Goal: Complete application form: Complete application form

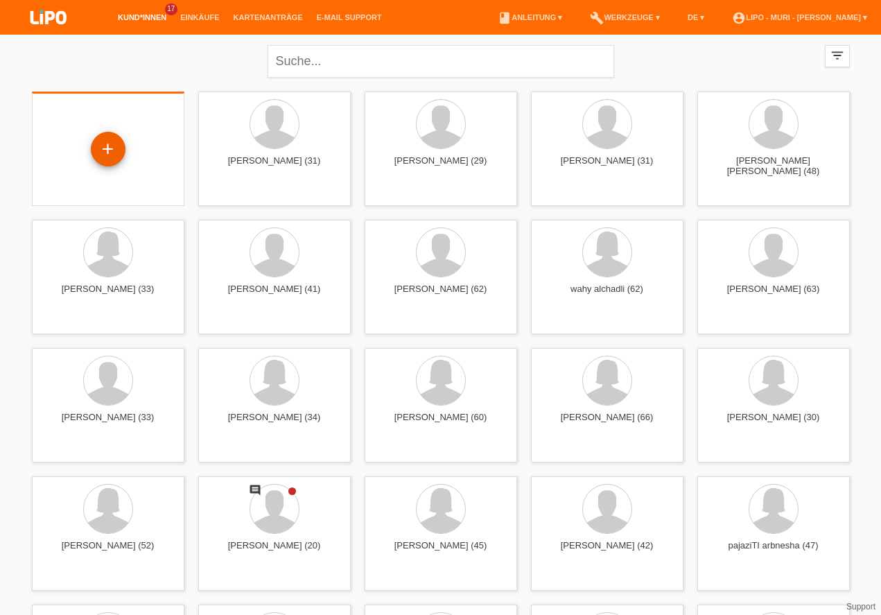
click at [106, 136] on div "+" at bounding box center [108, 149] width 35 height 35
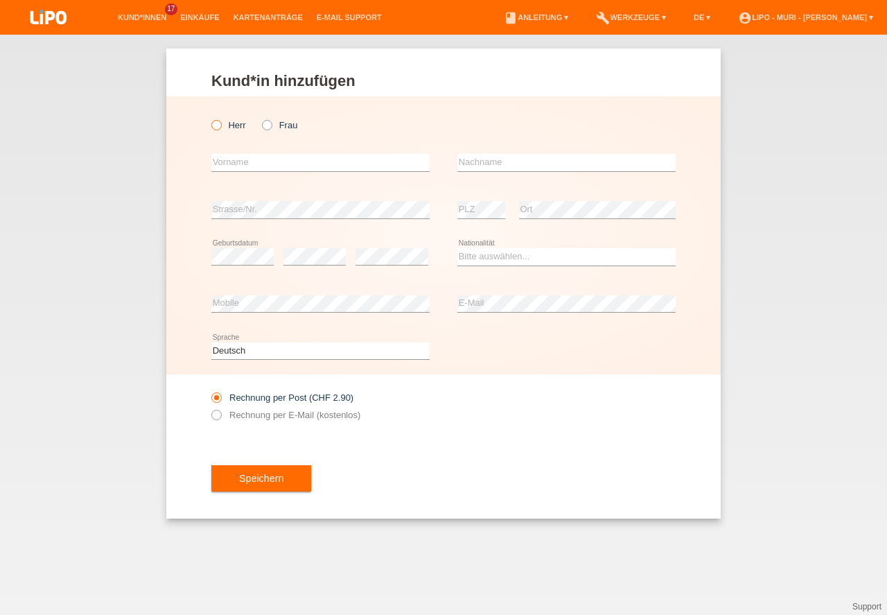
click at [209, 118] on icon at bounding box center [209, 118] width 0 height 0
click at [215, 125] on input "Herr" at bounding box center [215, 124] width 9 height 9
radio input "true"
click at [309, 163] on input "text" at bounding box center [320, 162] width 218 height 17
type input "MUZAFFER"
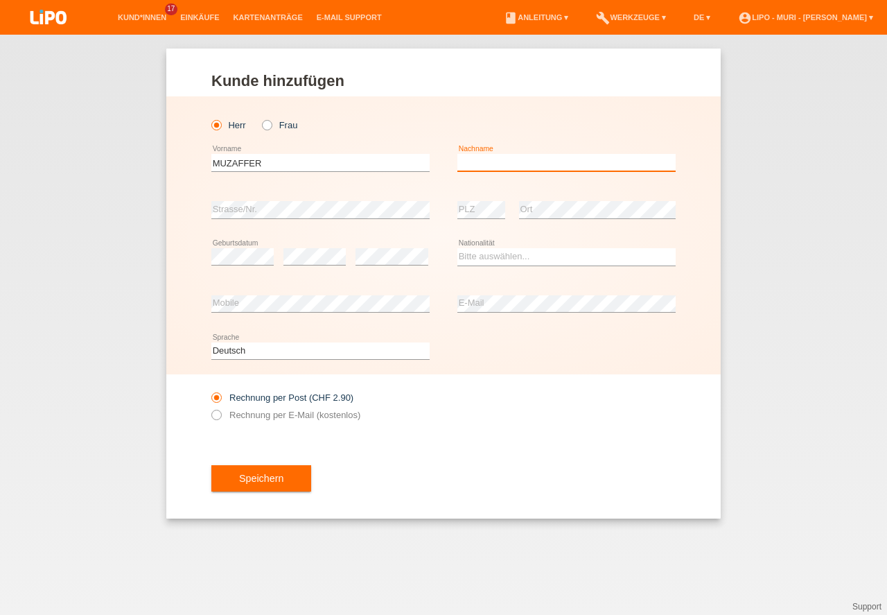
click at [525, 162] on input "text" at bounding box center [566, 162] width 218 height 17
type input "YILMAZ"
click at [209, 408] on icon at bounding box center [209, 408] width 0 height 0
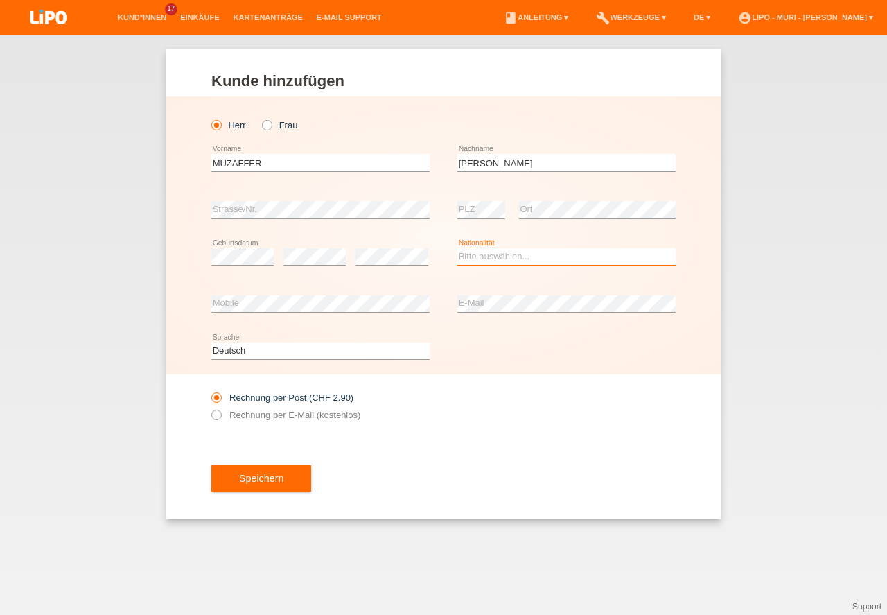
click at [497, 253] on select "Bitte auswählen... Schweiz Deutschland Liechtenstein Österreich ------------ Af…" at bounding box center [566, 256] width 218 height 17
select select "CH"
click at [0, 0] on option "Schweiz" at bounding box center [0, 0] width 0 height 0
click at [209, 408] on icon at bounding box center [209, 408] width 0 height 0
click at [217, 413] on input "Rechnung per E-Mail (kostenlos)" at bounding box center [215, 418] width 9 height 17
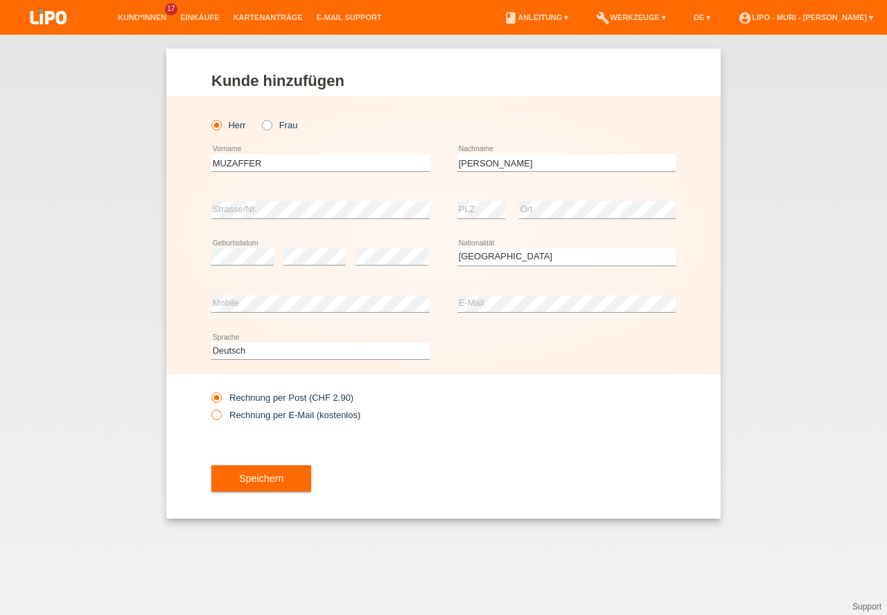
radio input "true"
click at [256, 477] on button "Speichern" at bounding box center [261, 478] width 100 height 26
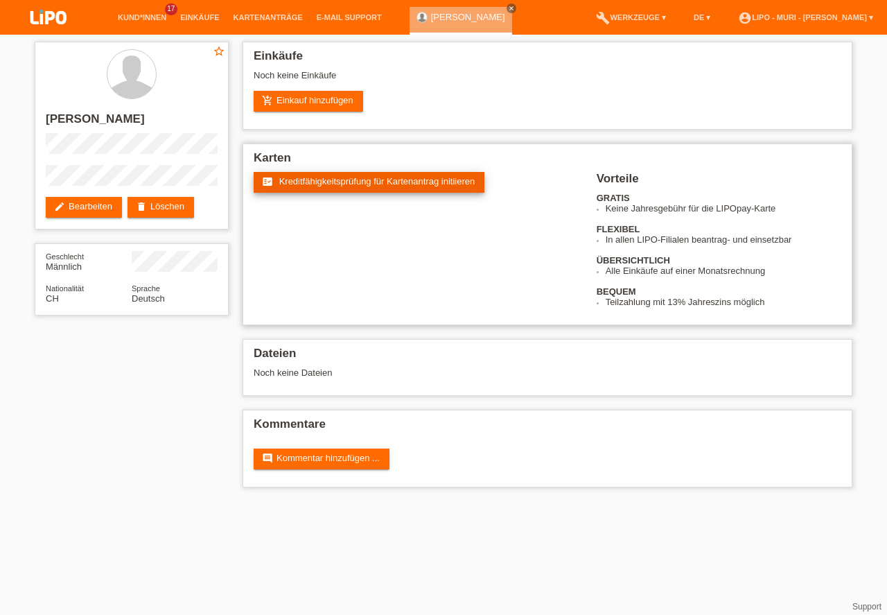
click at [343, 182] on span "Kreditfähigkeitsprüfung für Kartenantrag initiieren" at bounding box center [377, 181] width 196 height 10
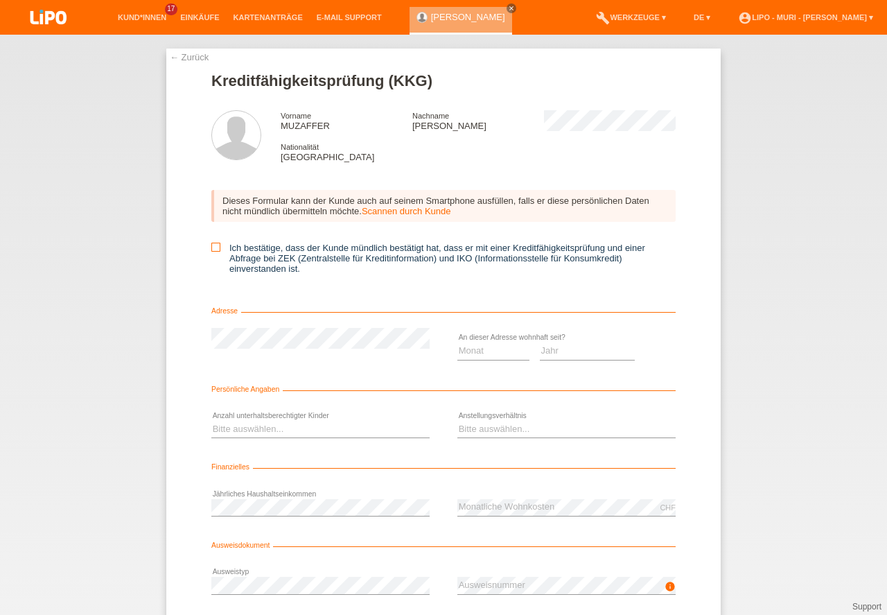
click at [217, 244] on icon at bounding box center [215, 247] width 9 height 9
click at [217, 244] on input "Ich bestätige, dass der Kunde mündlich bestätigt hat, dass er mit einer Kreditf…" at bounding box center [215, 247] width 9 height 9
checkbox input "true"
click at [478, 351] on select "Monat 01 02 03 04 05 06 07 08 09 10" at bounding box center [493, 350] width 72 height 17
select select "06"
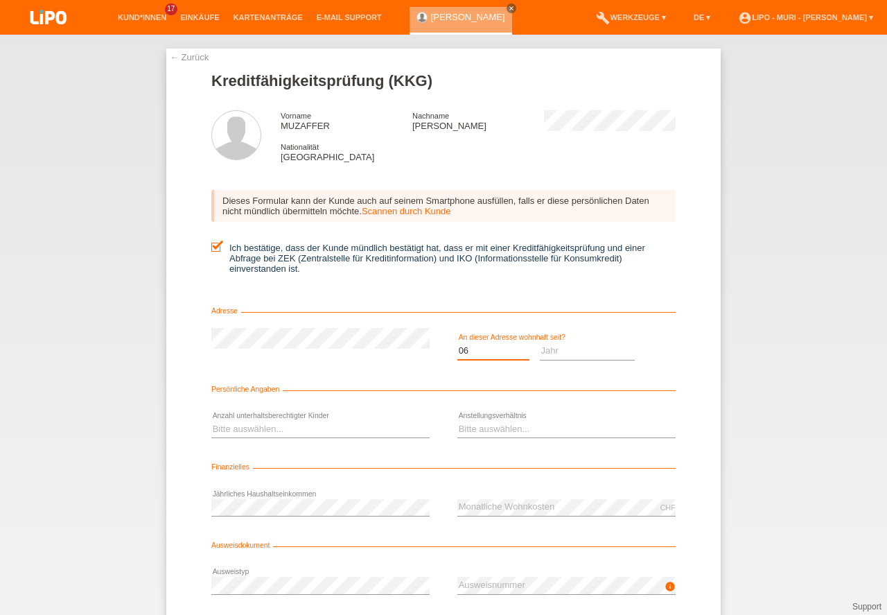
click at [0, 0] on option "06" at bounding box center [0, 0] width 0 height 0
click at [563, 342] on div "Jahr 2025 2024 2023 2022 2021 2020 2019 2018 2017" at bounding box center [588, 351] width 96 height 47
click at [552, 351] on select "Jahr 2025 2024 2023 2022 2021 2020 2019 2018 2017 2016 2015 2014 2013 2012 2011…" at bounding box center [588, 350] width 96 height 17
select select "2008"
click at [0, 0] on option "2008" at bounding box center [0, 0] width 0 height 0
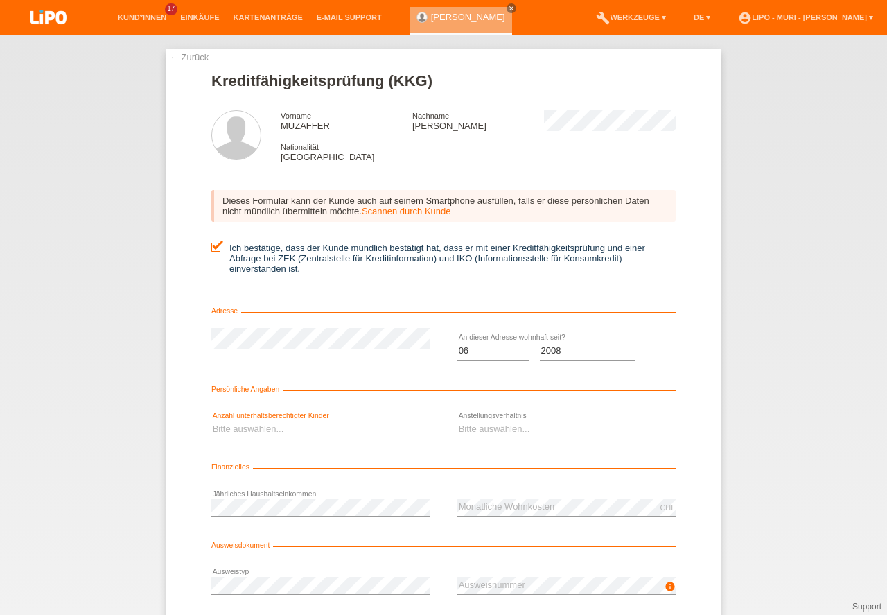
click at [282, 423] on select "Bitte auswählen... 0 1 2 3 4 5 6 7 8 9" at bounding box center [320, 429] width 218 height 17
select select "0"
click at [0, 0] on option "0" at bounding box center [0, 0] width 0 height 0
click at [503, 421] on select "Bitte auswählen... Unbefristet Befristet Lehrling/Student Pensioniert Nicht arb…" at bounding box center [566, 429] width 218 height 17
select select "UNLIMITED"
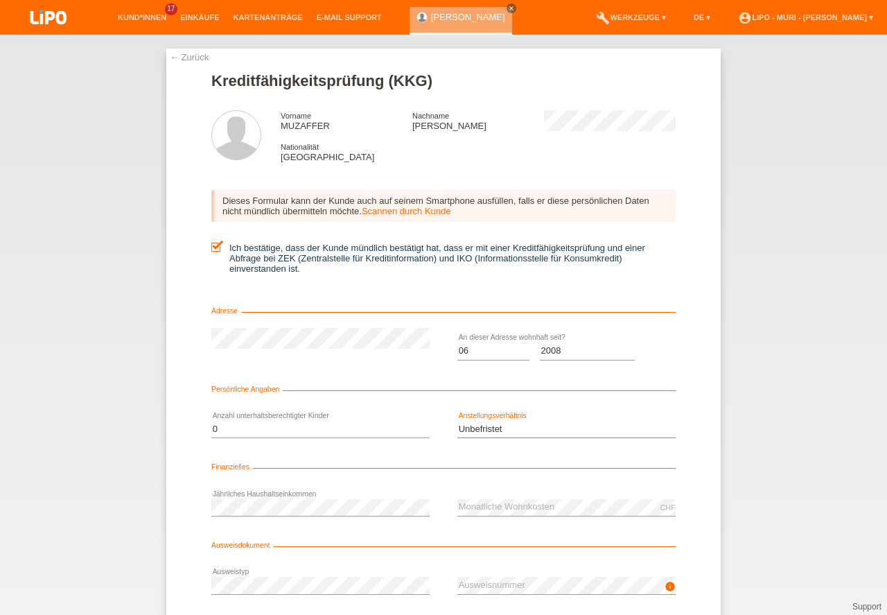
click at [0, 0] on option "Unbefristet" at bounding box center [0, 0] width 0 height 0
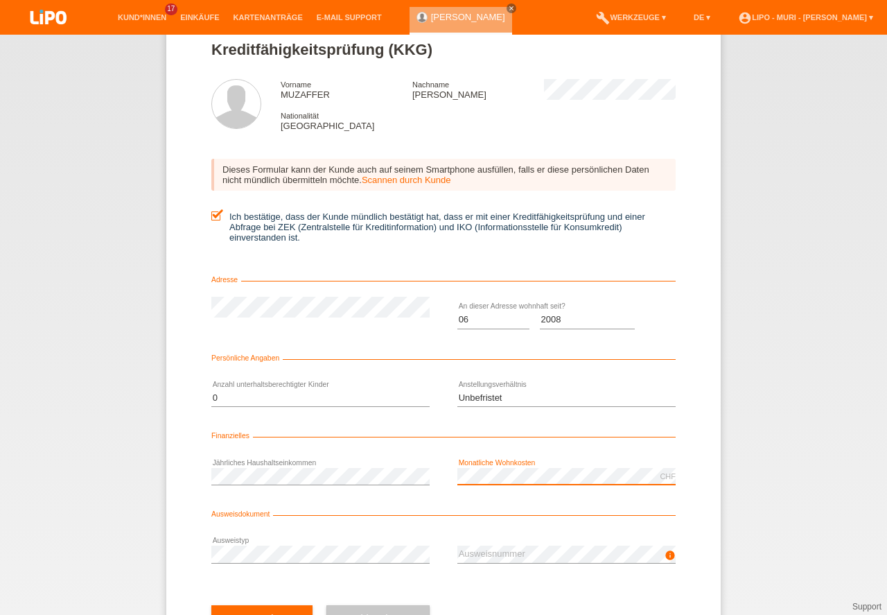
scroll to position [91, 0]
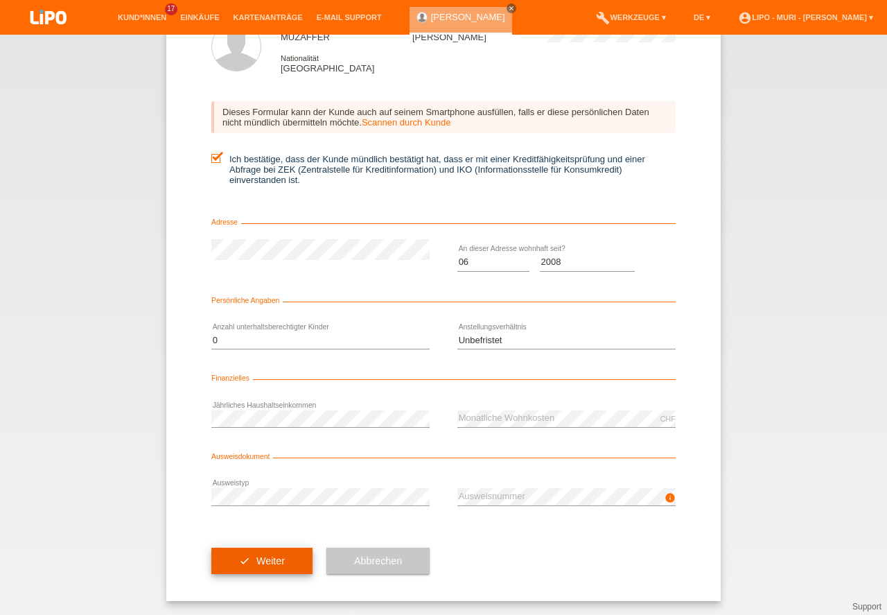
click at [276, 559] on button "check Weiter" at bounding box center [261, 561] width 101 height 26
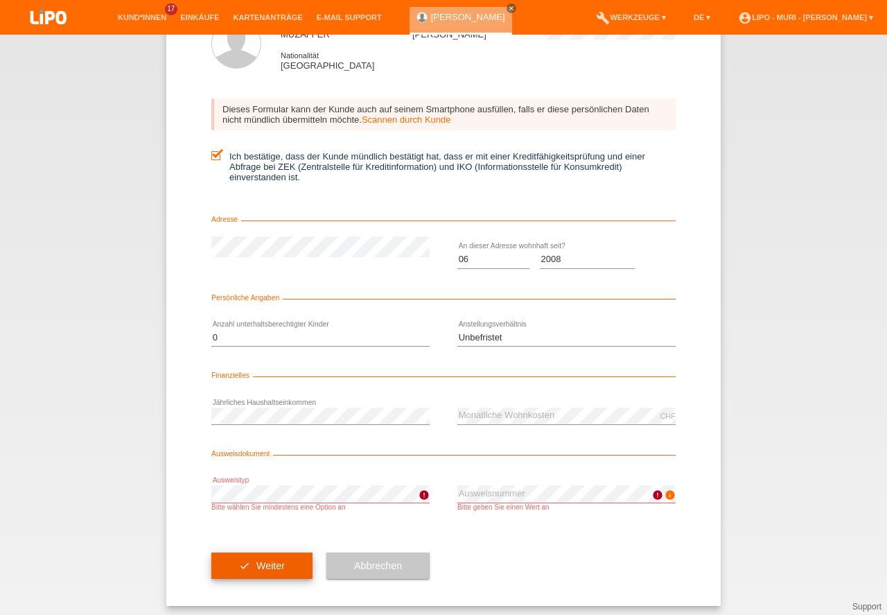
click at [268, 566] on button "check Weiter" at bounding box center [261, 565] width 101 height 26
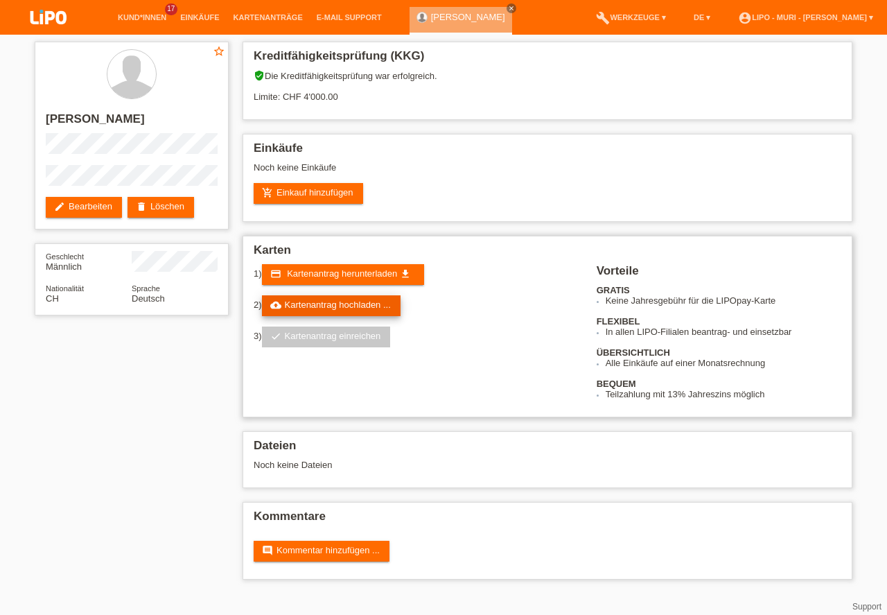
click at [287, 305] on link "cloud_upload Kartenantrag hochladen ..." at bounding box center [331, 305] width 139 height 21
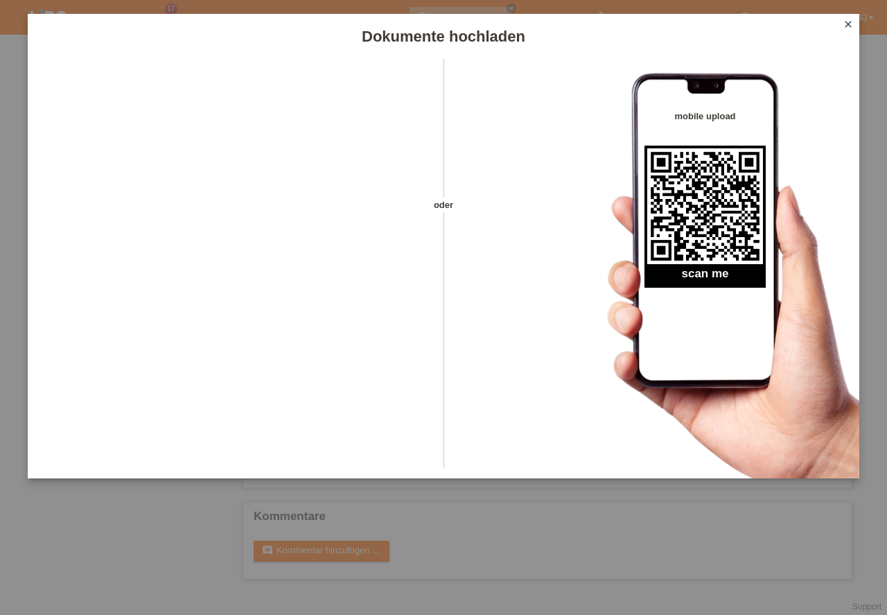
click at [851, 27] on icon "close" at bounding box center [848, 24] width 11 height 11
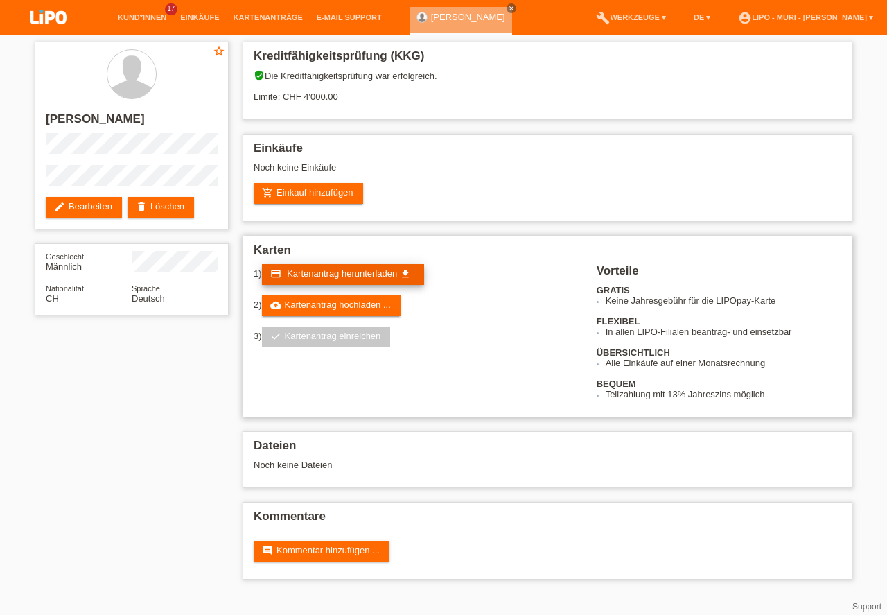
click at [340, 273] on span "Kartenantrag herunterladen" at bounding box center [342, 273] width 110 height 10
click at [167, 207] on link "delete Löschen" at bounding box center [161, 207] width 67 height 21
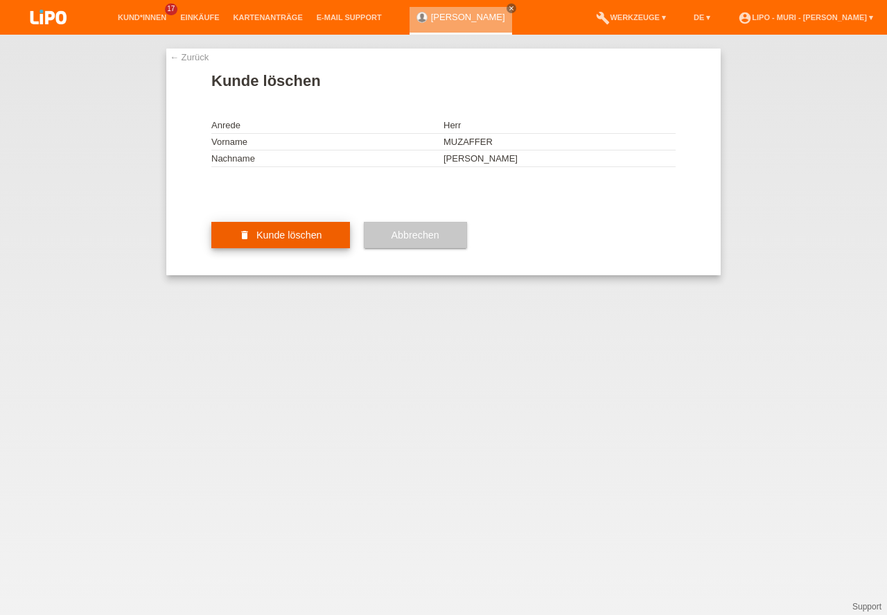
click at [298, 248] on button "delete Kunde löschen" at bounding box center [280, 235] width 139 height 26
